Goal: Task Accomplishment & Management: Manage account settings

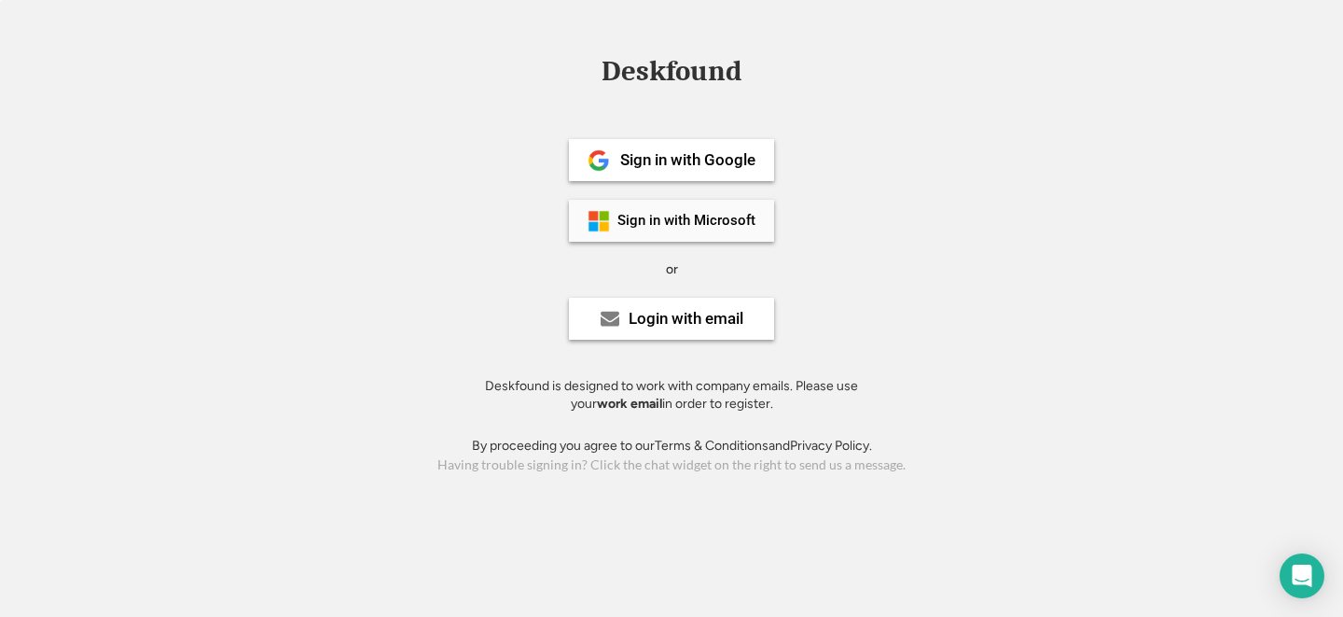
click at [673, 221] on div "Sign in with Microsoft" at bounding box center [686, 221] width 138 height 14
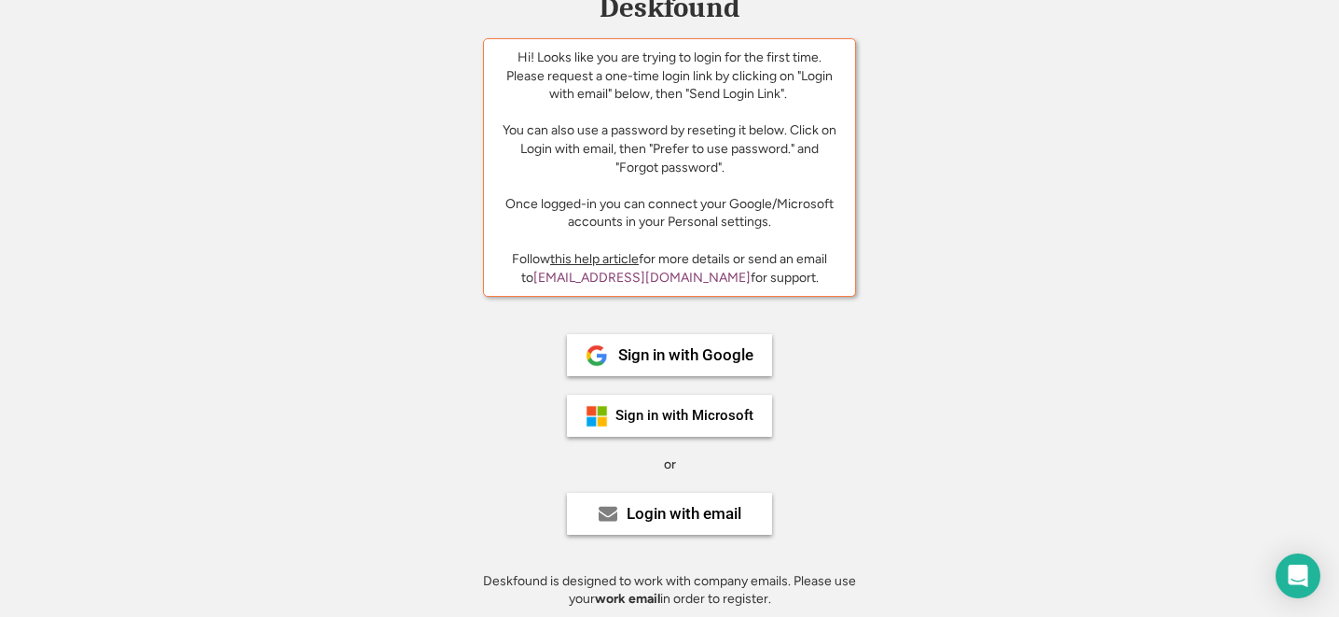
scroll to position [69, 0]
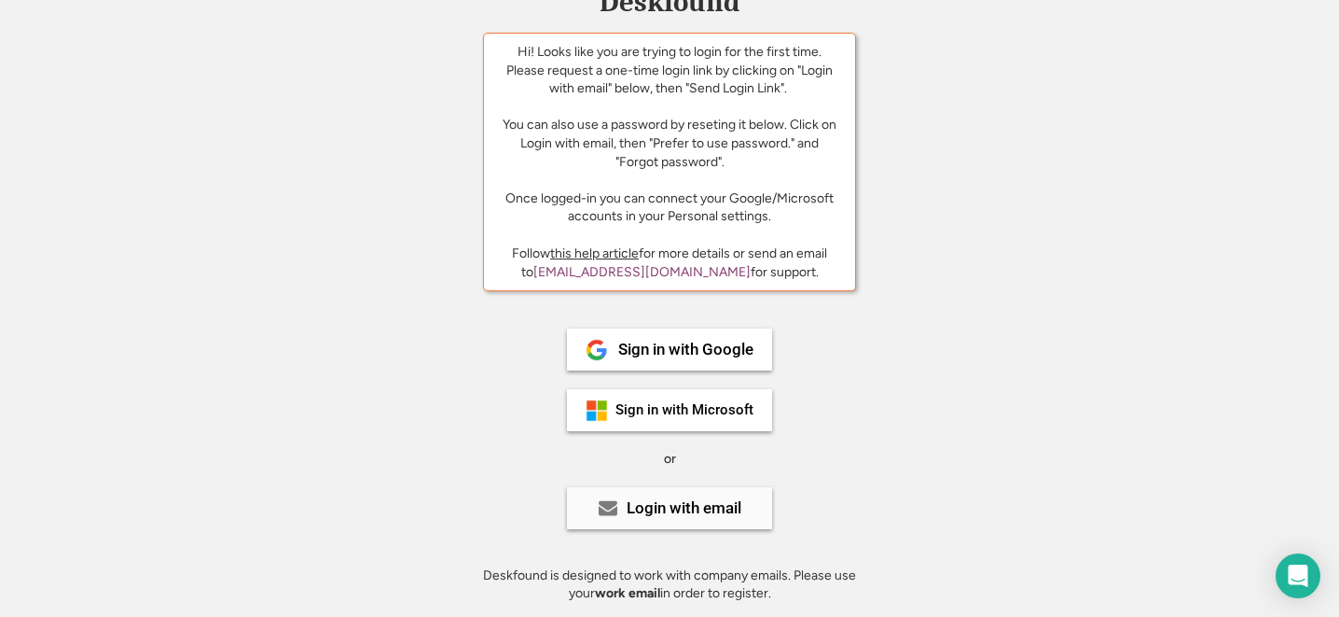
click at [649, 502] on div "Login with email" at bounding box center [684, 508] width 115 height 16
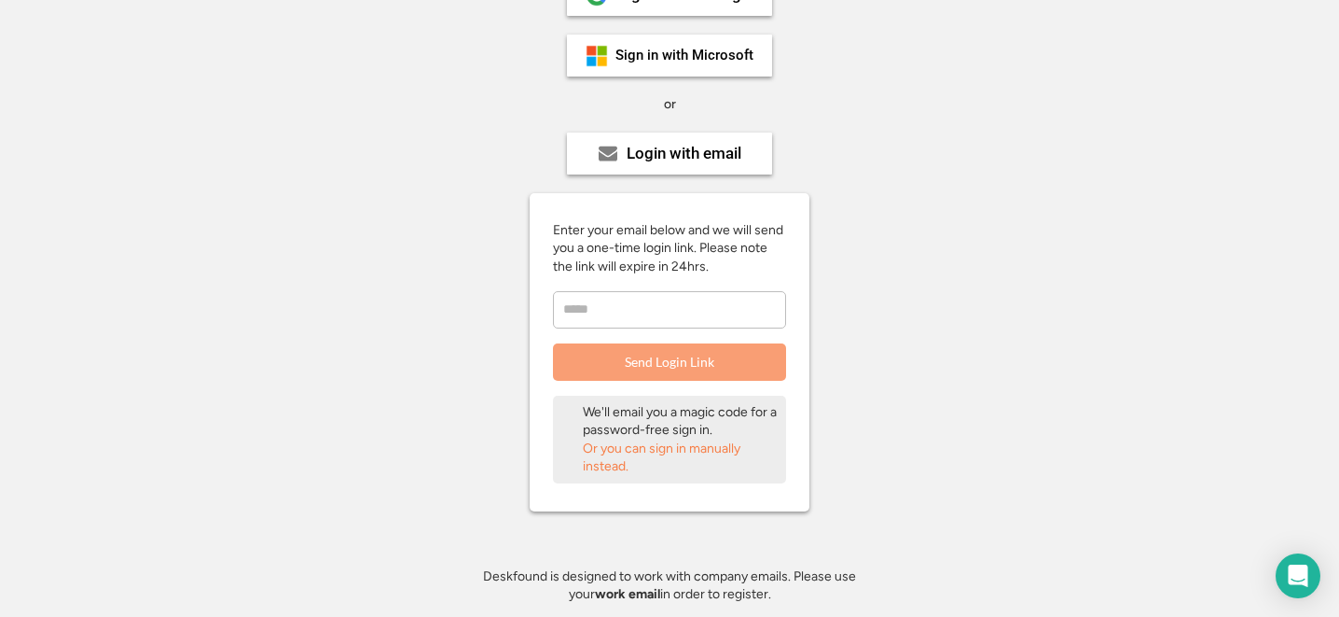
scroll to position [424, 0]
click at [657, 309] on input "email" at bounding box center [669, 308] width 233 height 37
type input "**********"
click at [647, 360] on button "Send Login Link" at bounding box center [669, 360] width 233 height 37
